Goal: Information Seeking & Learning: Learn about a topic

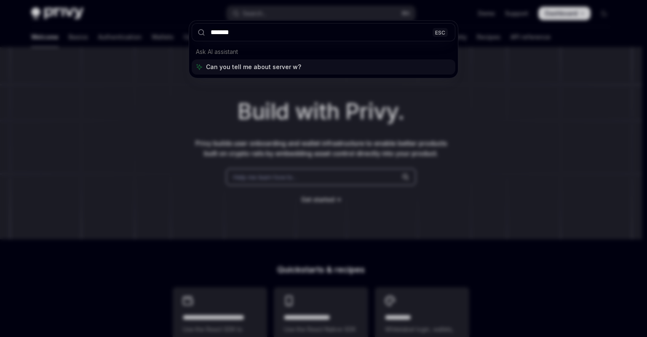
type input "******"
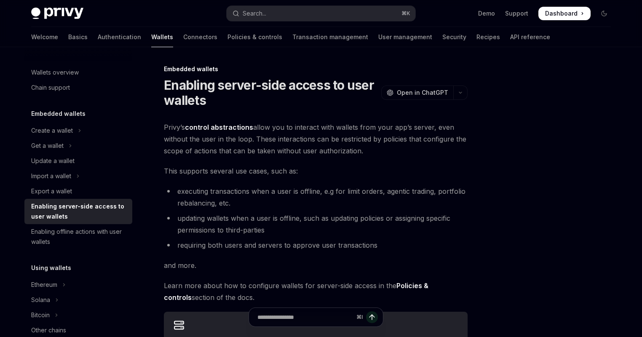
click at [246, 185] on li "executing transactions when a user is offline, e.g for limit orders, agentic tr…" at bounding box center [316, 197] width 304 height 24
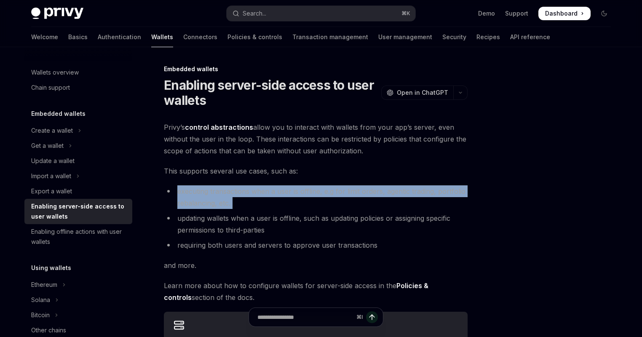
click at [246, 185] on li "executing transactions when a user is offline, e.g for limit orders, agentic tr…" at bounding box center [316, 197] width 304 height 24
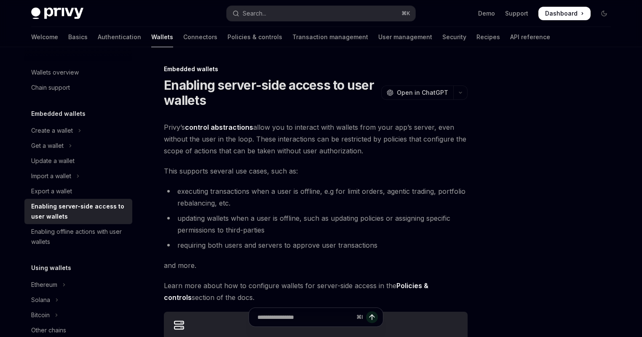
click at [264, 148] on span "Privy’s control abstractions allow you to interact with wallets from your app’s…" at bounding box center [316, 138] width 304 height 35
click at [262, 139] on span "Privy’s control abstractions allow you to interact with wallets from your app’s…" at bounding box center [316, 138] width 304 height 35
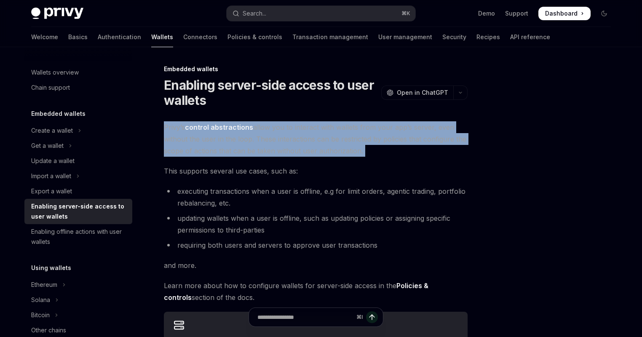
click at [262, 139] on span "Privy’s control abstractions allow you to interact with wallets from your app’s…" at bounding box center [316, 138] width 304 height 35
click at [233, 129] on link "control abstractions" at bounding box center [219, 127] width 68 height 9
type textarea "*"
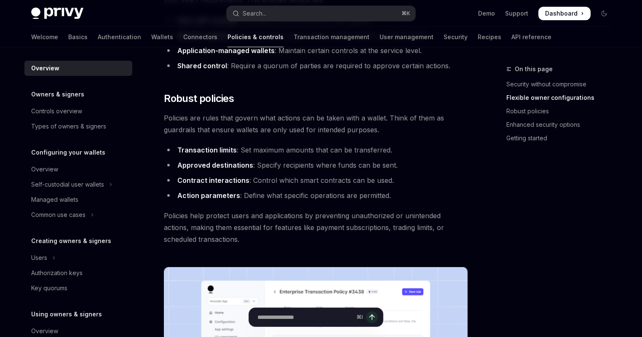
scroll to position [433, 0]
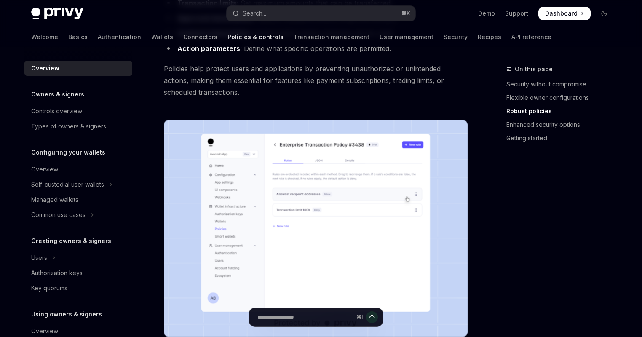
click at [357, 207] on img at bounding box center [316, 228] width 304 height 217
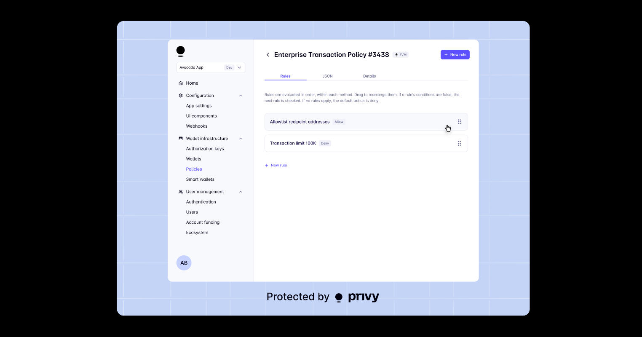
click at [357, 207] on img at bounding box center [323, 168] width 413 height 295
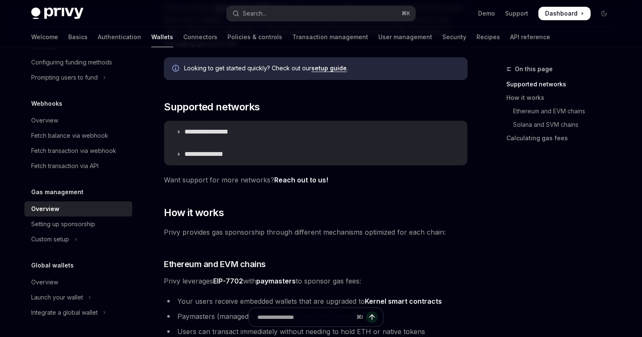
scroll to position [185, 0]
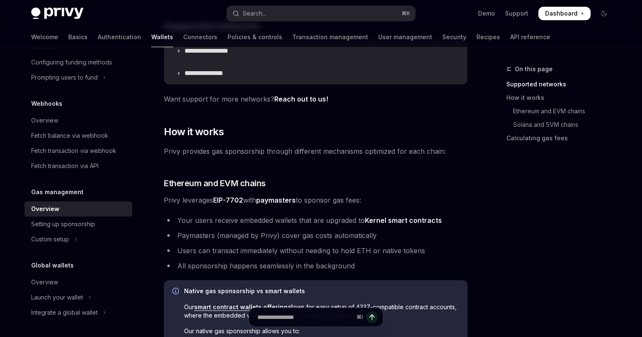
click at [337, 217] on li "Your users receive embedded wallets that are upgraded to Kernel smart contracts" at bounding box center [316, 220] width 304 height 12
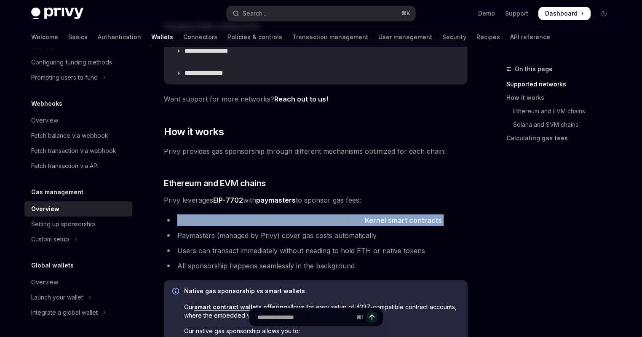
click at [337, 217] on li "Your users receive embedded wallets that are upgraded to Kernel smart contracts" at bounding box center [316, 220] width 304 height 12
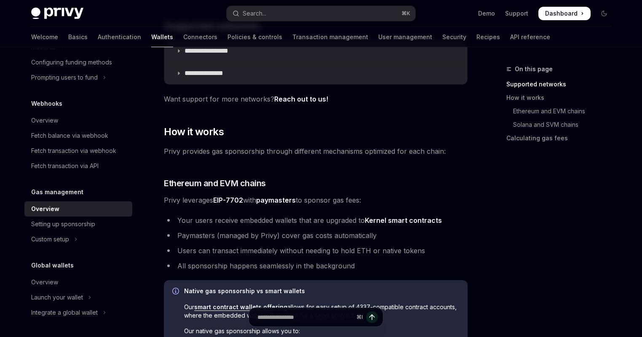
click at [395, 188] on div "**********" at bounding box center [316, 299] width 304 height 757
click at [404, 216] on link "Kernel smart contracts" at bounding box center [403, 220] width 77 height 9
click at [384, 251] on li "Users can transact immediately without needing to hold ETH or native tokens" at bounding box center [316, 251] width 304 height 12
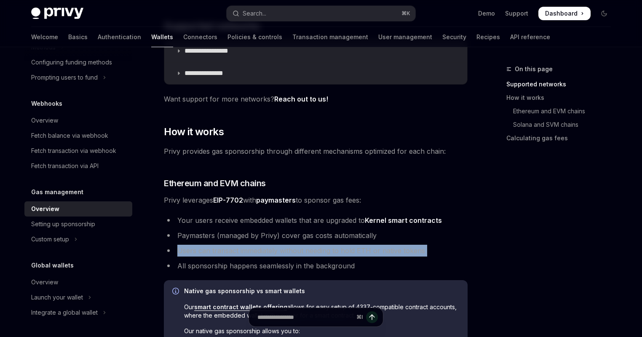
click at [384, 251] on li "Users can transact immediately without needing to hold ETH or native tokens" at bounding box center [316, 251] width 304 height 12
click at [411, 247] on li "Users can transact immediately without needing to hold ETH or native tokens" at bounding box center [316, 251] width 304 height 12
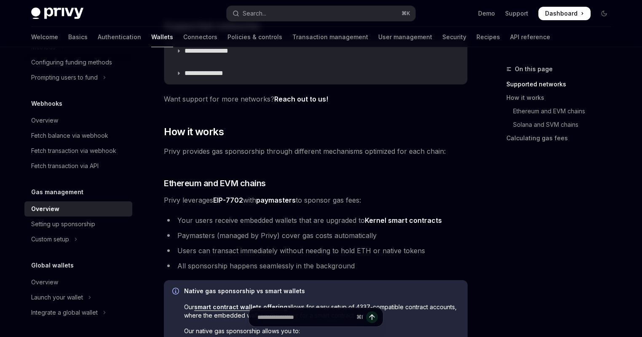
click at [304, 219] on li "Your users receive embedded wallets that are upgraded to Kernel smart contracts" at bounding box center [316, 220] width 304 height 12
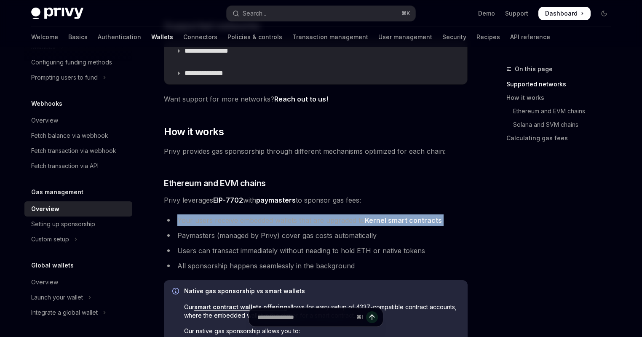
click at [304, 219] on li "Your users receive embedded wallets that are upgraded to Kernel smart contracts" at bounding box center [316, 220] width 304 height 12
click at [267, 219] on li "Your users receive embedded wallets that are upgraded to Kernel smart contracts" at bounding box center [316, 220] width 304 height 12
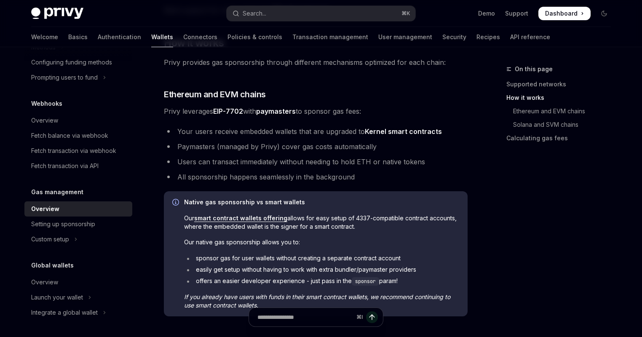
scroll to position [283, 0]
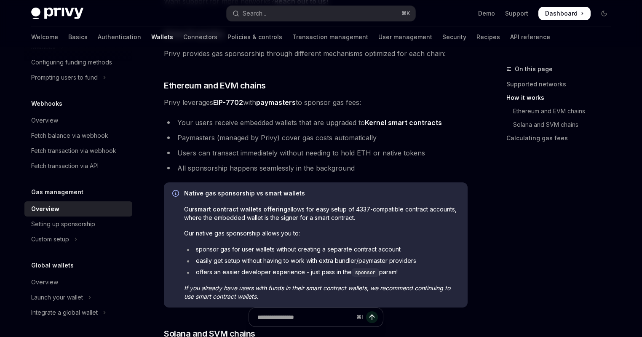
click at [377, 248] on li "sponsor gas for user wallets without creating a separate contract account" at bounding box center [321, 249] width 275 height 8
click at [355, 235] on span "Our native gas sponsorship allows you to:" at bounding box center [321, 233] width 275 height 8
click at [332, 251] on li "sponsor gas for user wallets without creating a separate contract account" at bounding box center [321, 249] width 275 height 8
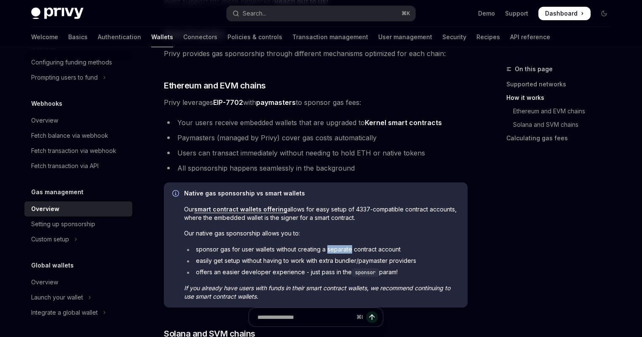
click at [332, 251] on li "sponsor gas for user wallets without creating a separate contract account" at bounding box center [321, 249] width 275 height 8
click at [398, 246] on li "sponsor gas for user wallets without creating a separate contract account" at bounding box center [321, 249] width 275 height 8
click at [399, 258] on li "easily get setup without having to work with extra bundler/paymaster providers" at bounding box center [321, 260] width 275 height 8
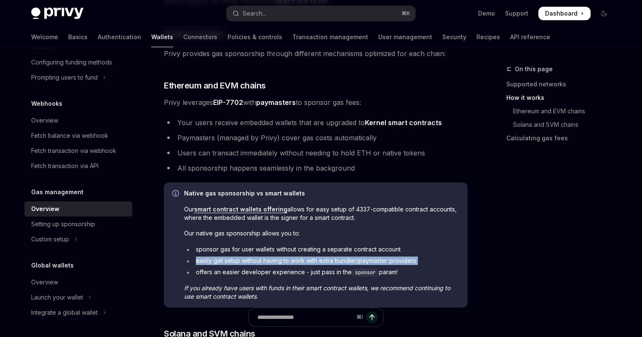
click at [399, 258] on li "easily get setup without having to work with extra bundler/paymaster providers" at bounding box center [321, 260] width 275 height 8
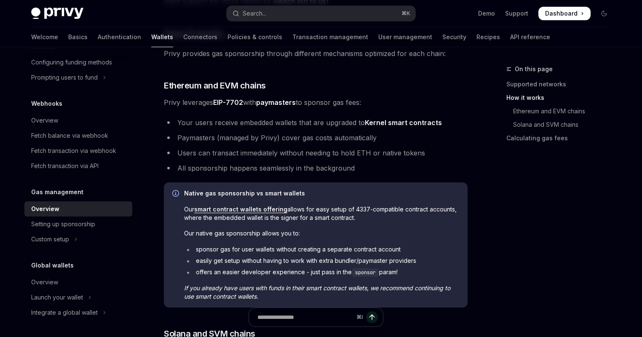
click at [382, 239] on div "Native gas sponsorship vs smart wallets Our smart contract wallets offering all…" at bounding box center [321, 245] width 275 height 112
click at [259, 272] on li "offers an easier developer experience - just pass in the sponsor param!" at bounding box center [321, 272] width 275 height 9
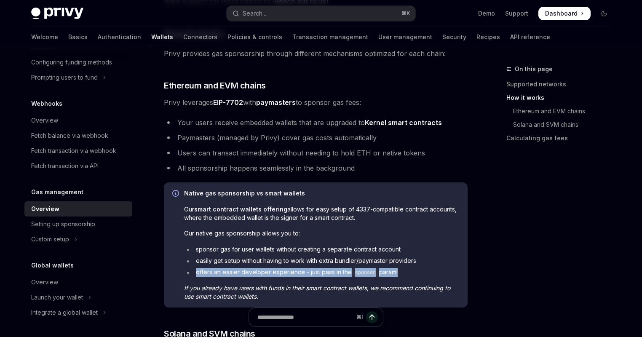
click at [259, 272] on li "offers an easier developer experience - just pass in the sponsor param!" at bounding box center [321, 272] width 275 height 9
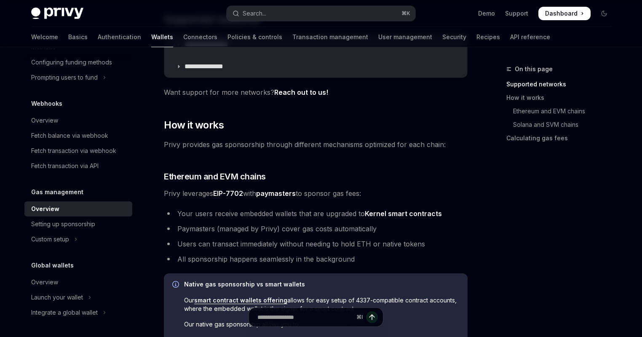
scroll to position [0, 0]
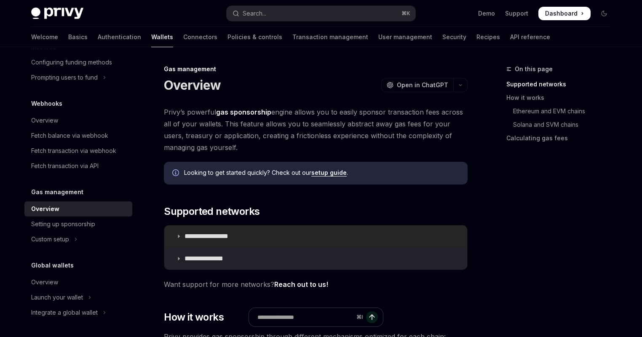
click at [219, 236] on p "**********" at bounding box center [215, 236] width 63 height 8
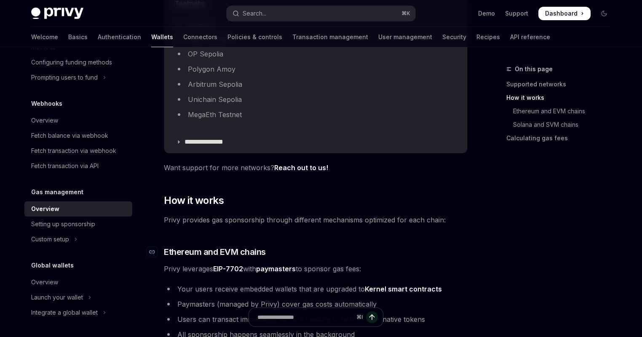
scroll to position [454, 0]
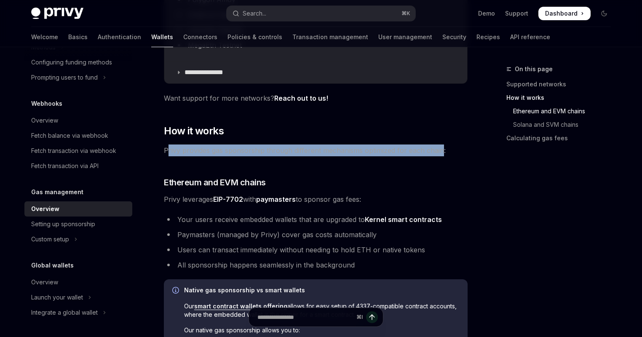
drag, startPoint x: 167, startPoint y: 150, endPoint x: 443, endPoint y: 150, distance: 275.9
click at [443, 150] on span "Privy provides gas sponsorship through different mechanisms optimized for each …" at bounding box center [316, 150] width 304 height 12
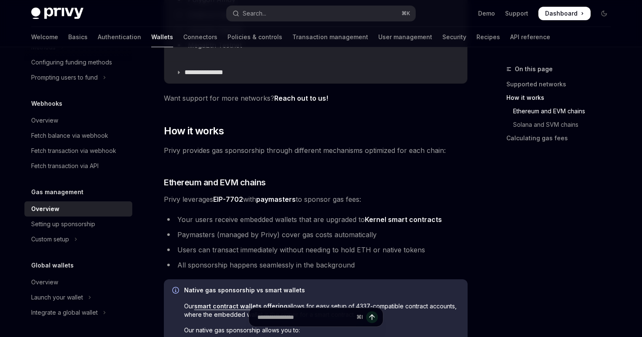
click at [417, 149] on span "Privy provides gas sponsorship through different mechanisms optimized for each …" at bounding box center [316, 150] width 304 height 12
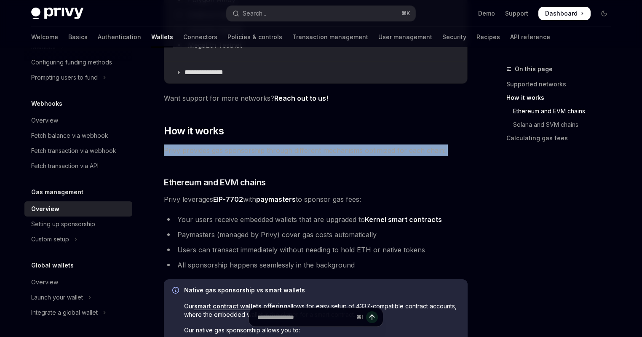
click at [417, 149] on span "Privy provides gas sponsorship through different mechanisms optimized for each …" at bounding box center [316, 150] width 304 height 12
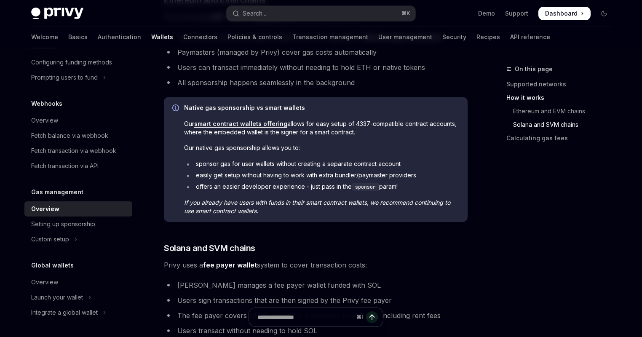
scroll to position [717, 0]
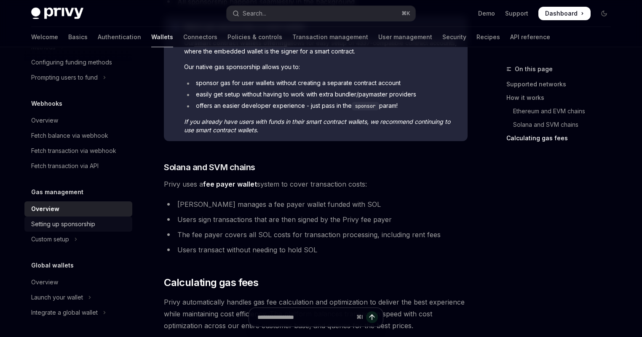
click at [73, 220] on div "Setting up sponsorship" at bounding box center [63, 224] width 64 height 10
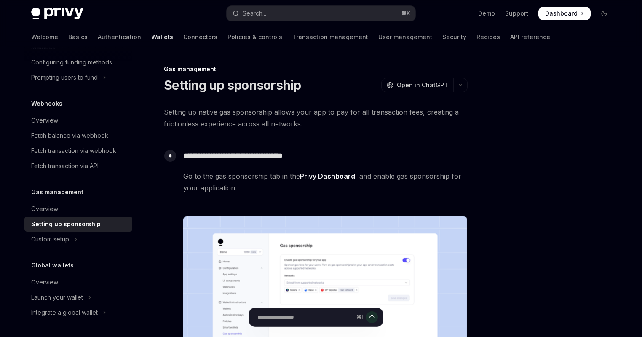
scroll to position [71, 0]
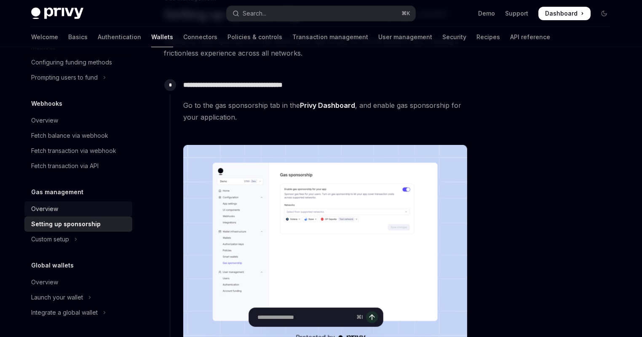
click at [71, 211] on div "Overview" at bounding box center [79, 209] width 96 height 10
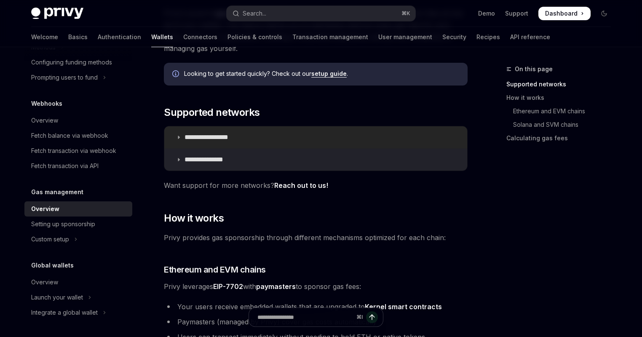
scroll to position [168, 0]
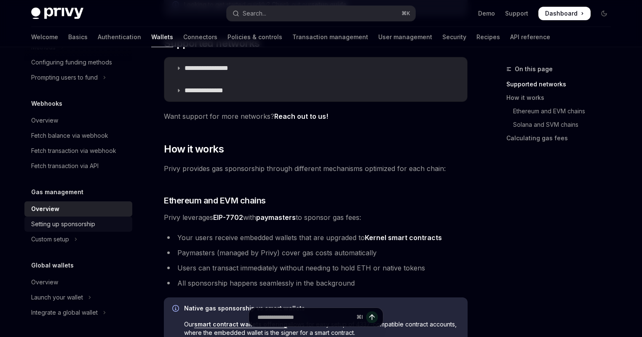
click at [67, 230] on link "Setting up sponsorship" at bounding box center [78, 223] width 108 height 15
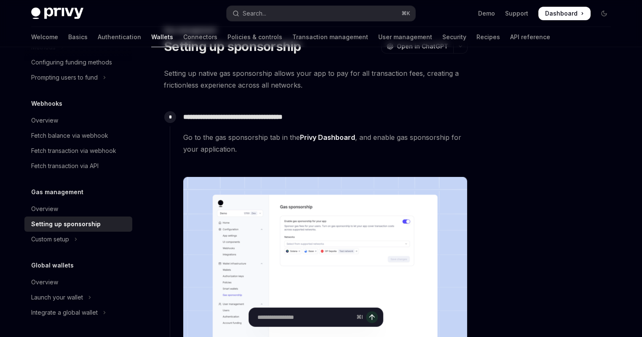
scroll to position [143, 0]
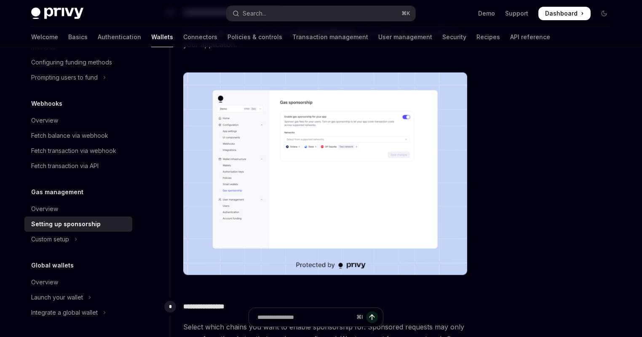
click at [387, 0] on div "Privy Docs home page Search... ⌘ K Demo Support Dashboard Dashboard Search..." at bounding box center [321, 13] width 580 height 27
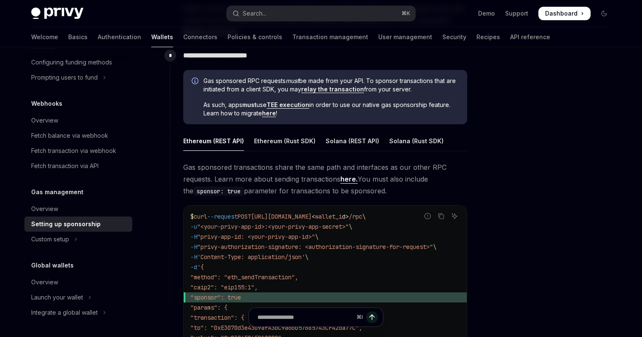
scroll to position [477, 0]
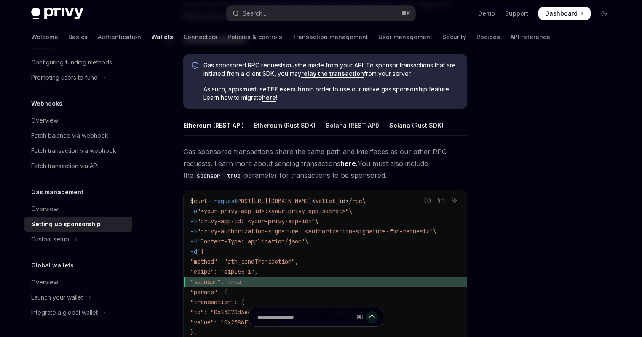
click at [307, 156] on span "Gas sponsored transactions share the same path and interfaces as our other RPC …" at bounding box center [325, 163] width 284 height 35
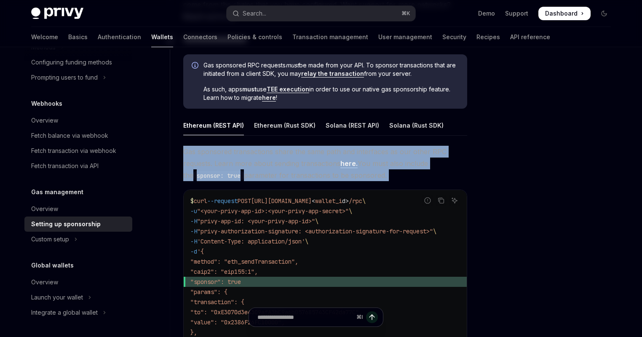
click at [307, 156] on span "Gas sponsored transactions share the same path and interfaces as our other RPC …" at bounding box center [325, 163] width 284 height 35
click at [446, 150] on span "Gas sponsored transactions share the same path and interfaces as our other RPC …" at bounding box center [325, 163] width 284 height 35
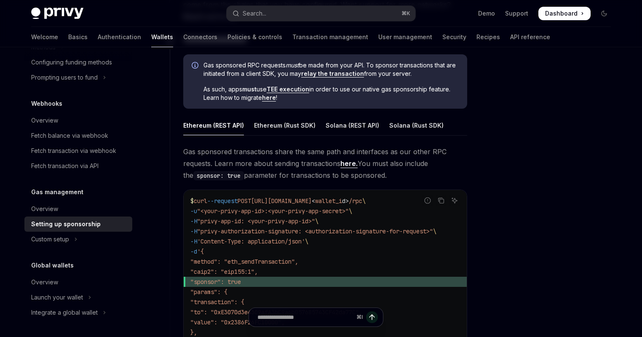
drag, startPoint x: 398, startPoint y: 171, endPoint x: 177, endPoint y: 152, distance: 222.0
click at [177, 152] on div "**********" at bounding box center [319, 204] width 298 height 347
click at [201, 146] on span "Gas sponsored transactions share the same path and interfaces as our other RPC …" at bounding box center [325, 163] width 284 height 35
click at [206, 150] on span "Gas sponsored transactions share the same path and interfaces as our other RPC …" at bounding box center [325, 163] width 284 height 35
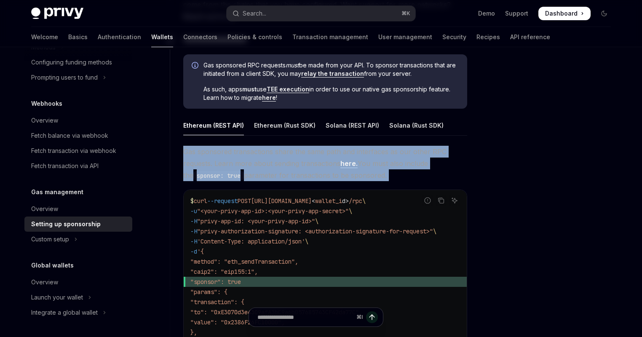
click at [206, 150] on span "Gas sponsored transactions share the same path and interfaces as our other RPC …" at bounding box center [325, 163] width 284 height 35
click at [237, 151] on span "Gas sponsored transactions share the same path and interfaces as our other RPC …" at bounding box center [325, 163] width 284 height 35
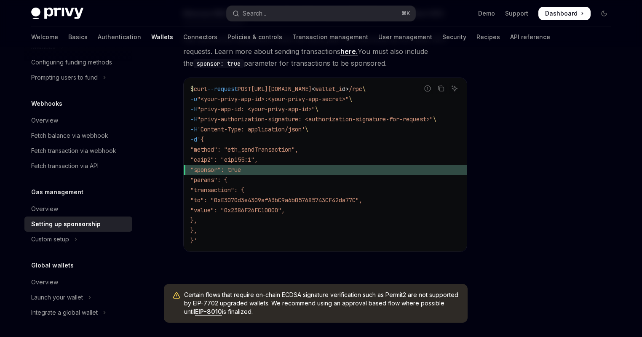
scroll to position [659, 0]
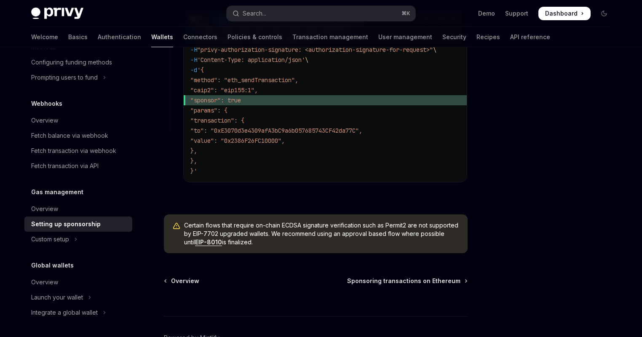
click at [324, 230] on span "Certain flows that require on-chain ECDSA signature verification such as Permit…" at bounding box center [321, 233] width 275 height 25
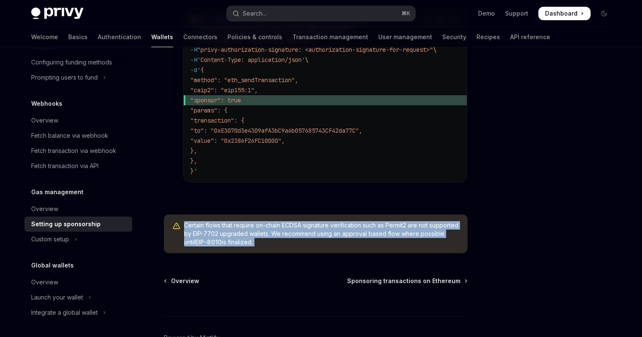
click at [324, 230] on span "Certain flows that require on-chain ECDSA signature verification such as Permit…" at bounding box center [321, 233] width 275 height 25
click at [387, 230] on span "Certain flows that require on-chain ECDSA signature verification such as Permit…" at bounding box center [321, 233] width 275 height 25
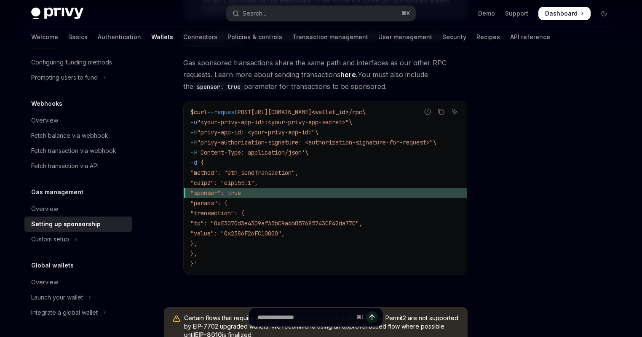
scroll to position [562, 0]
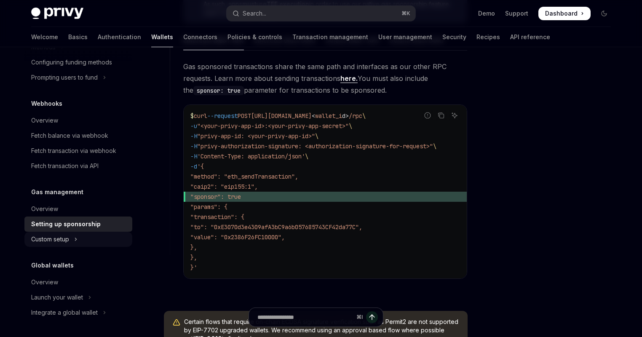
click at [101, 237] on button "Custom setup" at bounding box center [78, 239] width 108 height 15
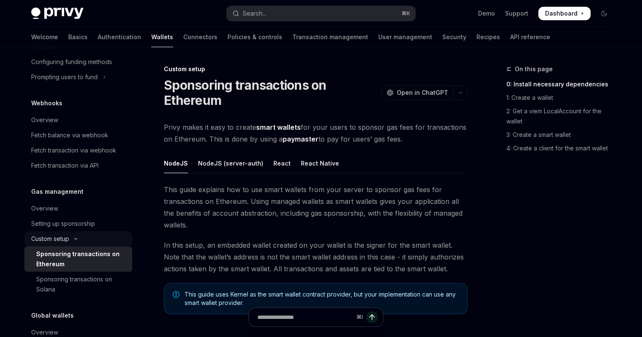
click at [104, 238] on button "Custom setup" at bounding box center [78, 238] width 108 height 15
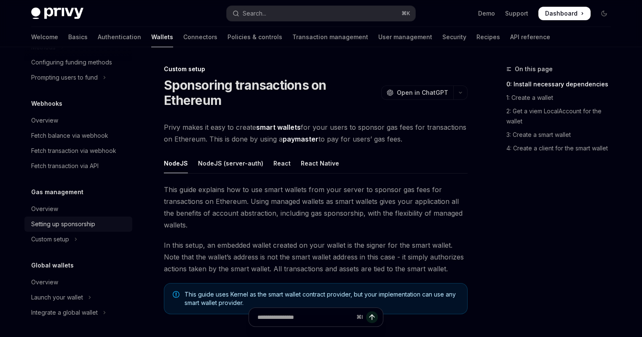
click at [96, 224] on div "Setting up sponsorship" at bounding box center [79, 224] width 96 height 10
type textarea "*"
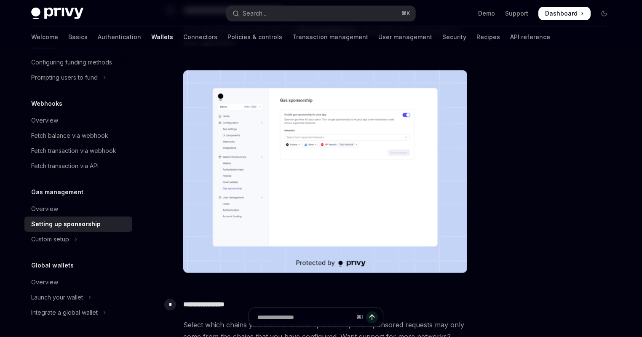
scroll to position [295, 0]
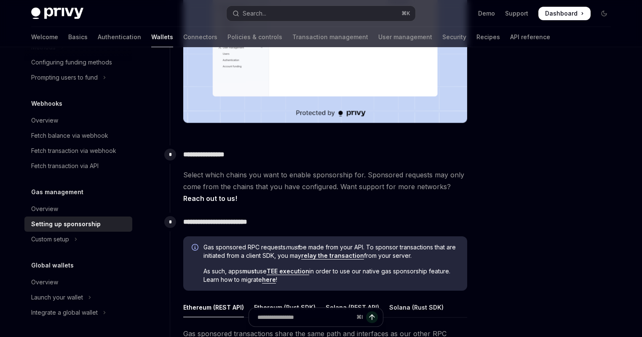
click at [249, 180] on span "Select which chains you want to enable sponsorship for. Sponsored requests may …" at bounding box center [325, 186] width 284 height 35
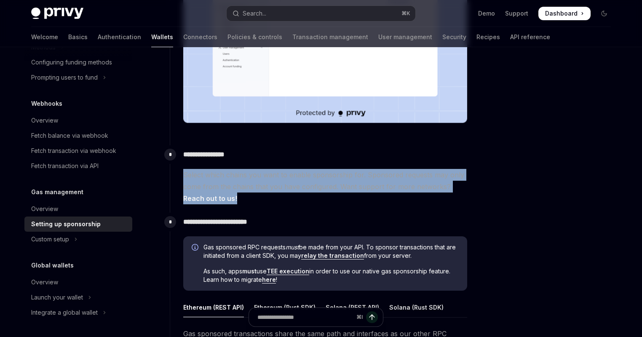
click at [249, 180] on span "Select which chains you want to enable sponsorship for. Sponsored requests may …" at bounding box center [325, 186] width 284 height 35
click at [313, 191] on span "Select which chains you want to enable sponsorship for. Sponsored requests may …" at bounding box center [325, 186] width 284 height 35
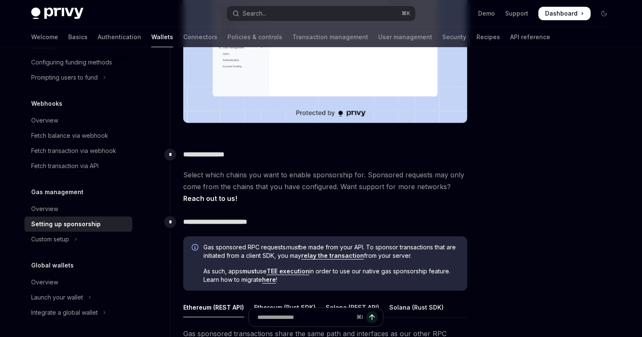
click at [250, 252] on span "Gas sponsored RPC requests must be made from your API. To sponsor transactions …" at bounding box center [330, 251] width 255 height 17
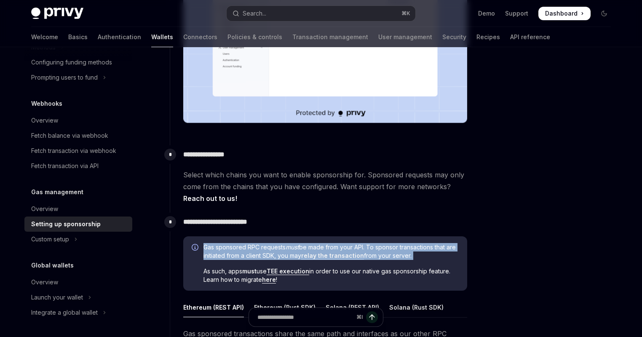
click at [250, 252] on span "Gas sponsored RPC requests must be made from your API. To sponsor transactions …" at bounding box center [330, 251] width 255 height 17
click at [248, 251] on span "Gas sponsored RPC requests must be made from your API. To sponsor transactions …" at bounding box center [330, 251] width 255 height 17
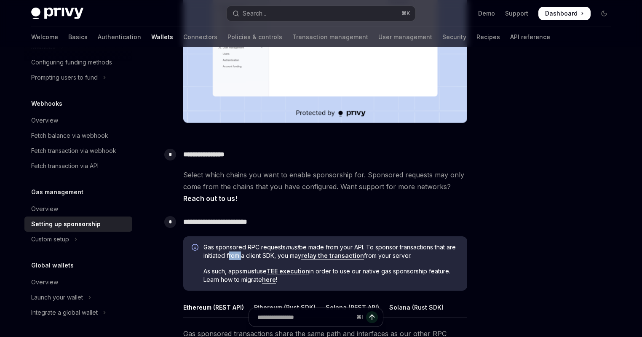
click at [248, 251] on span "Gas sponsored RPC requests must be made from your API. To sponsor transactions …" at bounding box center [330, 251] width 255 height 17
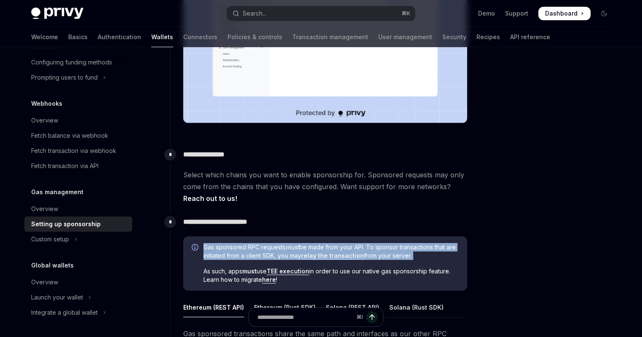
click at [248, 251] on span "Gas sponsored RPC requests must be made from your API. To sponsor transactions …" at bounding box center [330, 251] width 255 height 17
click at [233, 246] on span "Gas sponsored RPC requests must be made from your API. To sponsor transactions …" at bounding box center [330, 251] width 255 height 17
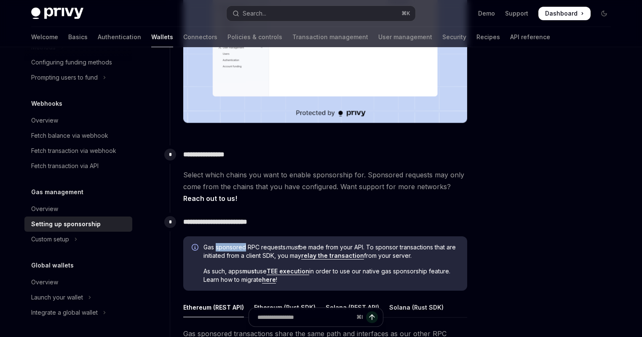
click at [233, 246] on span "Gas sponsored RPC requests must be made from your API. To sponsor transactions …" at bounding box center [330, 251] width 255 height 17
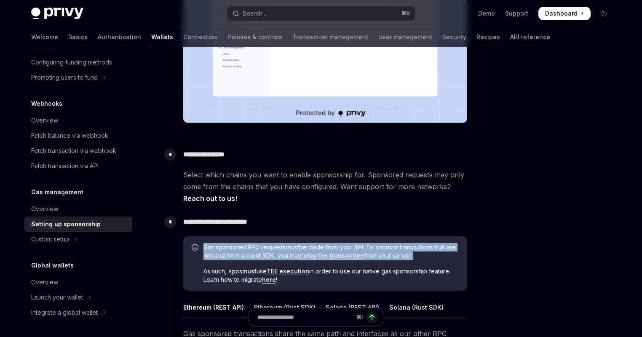
click at [233, 246] on span "Gas sponsored RPC requests must be made from your API. To sponsor transactions …" at bounding box center [330, 251] width 255 height 17
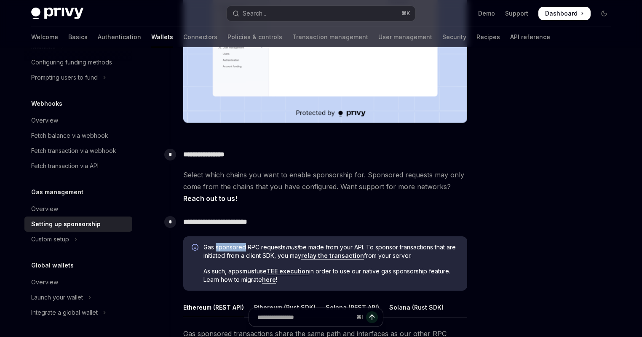
click at [233, 246] on span "Gas sponsored RPC requests must be made from your API. To sponsor transactions …" at bounding box center [330, 251] width 255 height 17
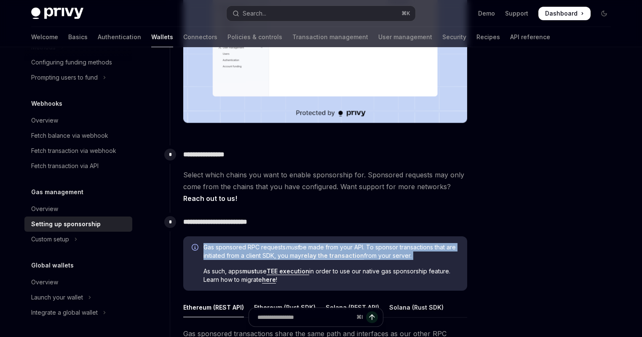
click at [233, 246] on span "Gas sponsored RPC requests must be made from your API. To sponsor transactions …" at bounding box center [330, 251] width 255 height 17
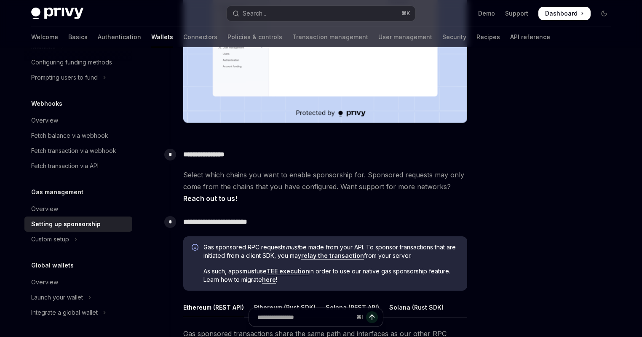
click at [406, 273] on span "As such, apps must use TEE execution in order to use our native gas sponsorship…" at bounding box center [330, 275] width 255 height 17
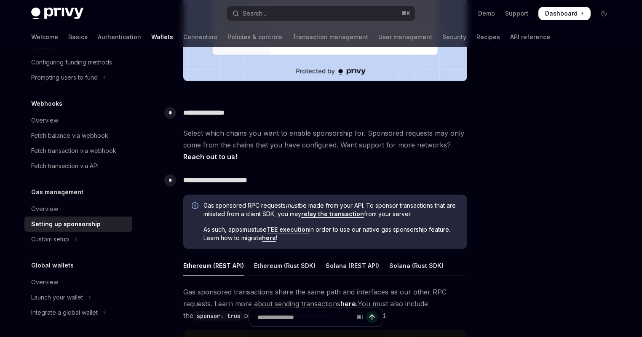
scroll to position [345, 0]
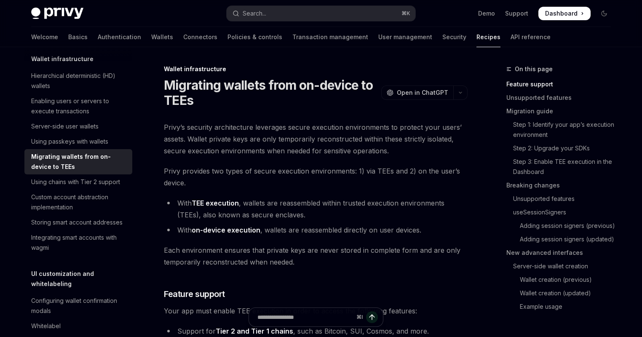
scroll to position [8, 0]
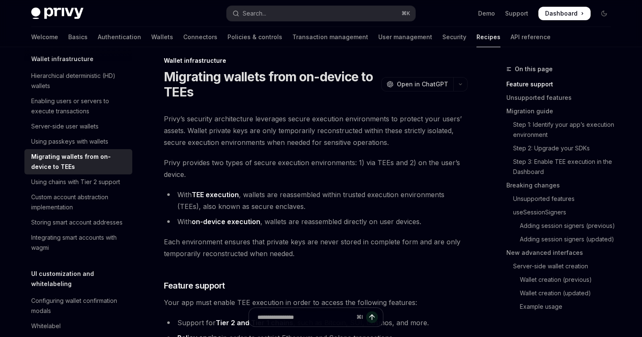
click at [286, 204] on li "With TEE execution , wallets are reassembled within trusted execution environme…" at bounding box center [316, 201] width 304 height 24
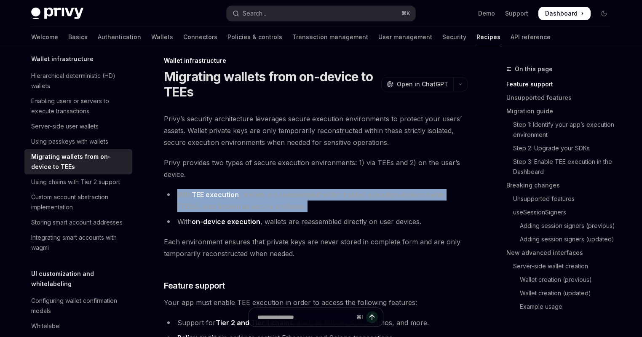
click at [286, 204] on li "With TEE execution , wallets are reassembled within trusted execution environme…" at bounding box center [316, 201] width 304 height 24
click at [323, 203] on li "With TEE execution , wallets are reassembled within trusted execution environme…" at bounding box center [316, 201] width 304 height 24
drag, startPoint x: 325, startPoint y: 206, endPoint x: 184, endPoint y: 194, distance: 141.7
click at [184, 194] on li "With TEE execution , wallets are reassembled within trusted execution environme…" at bounding box center [316, 201] width 304 height 24
click at [186, 194] on li "With TEE execution , wallets are reassembled within trusted execution environme…" at bounding box center [316, 201] width 304 height 24
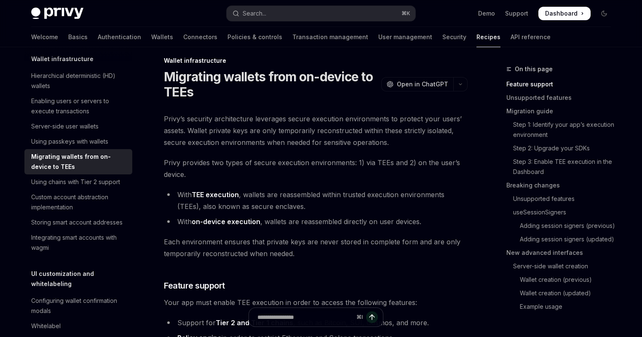
click at [316, 222] on li "With on-device execution , wallets are reassembled directly on user devices." at bounding box center [316, 222] width 304 height 12
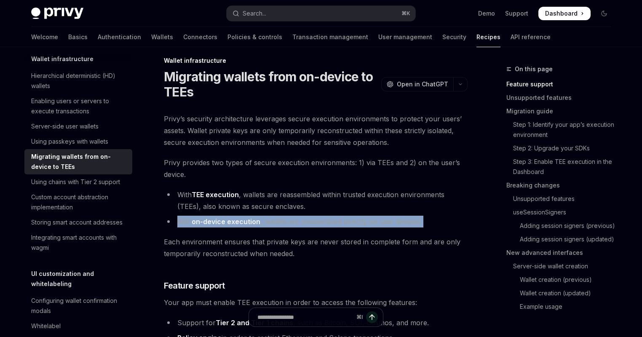
drag, startPoint x: 316, startPoint y: 222, endPoint x: 334, endPoint y: 208, distance: 22.2
click at [316, 222] on li "With on-device execution , wallets are reassembled directly on user devices." at bounding box center [316, 222] width 304 height 12
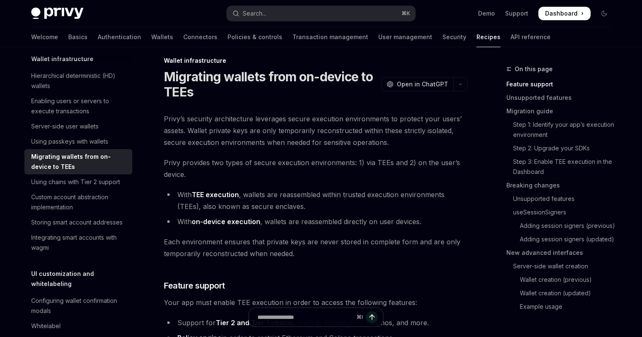
click at [335, 202] on li "With TEE execution , wallets are reassembled within trusted execution environme…" at bounding box center [316, 201] width 304 height 24
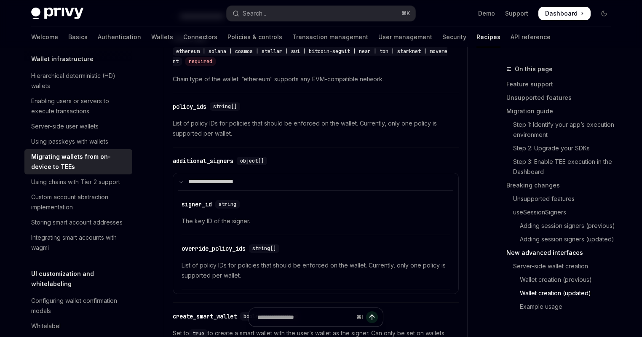
scroll to position [2466, 0]
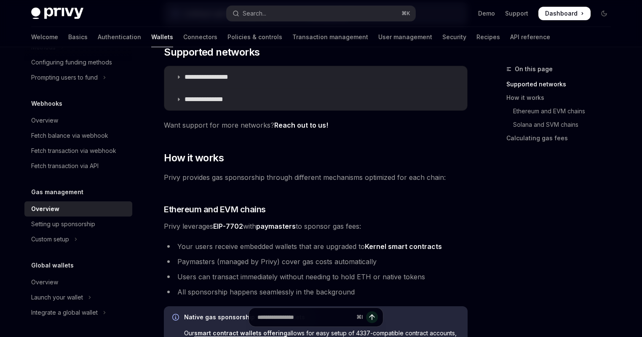
scroll to position [228, 0]
